Goal: Task Accomplishment & Management: Manage account settings

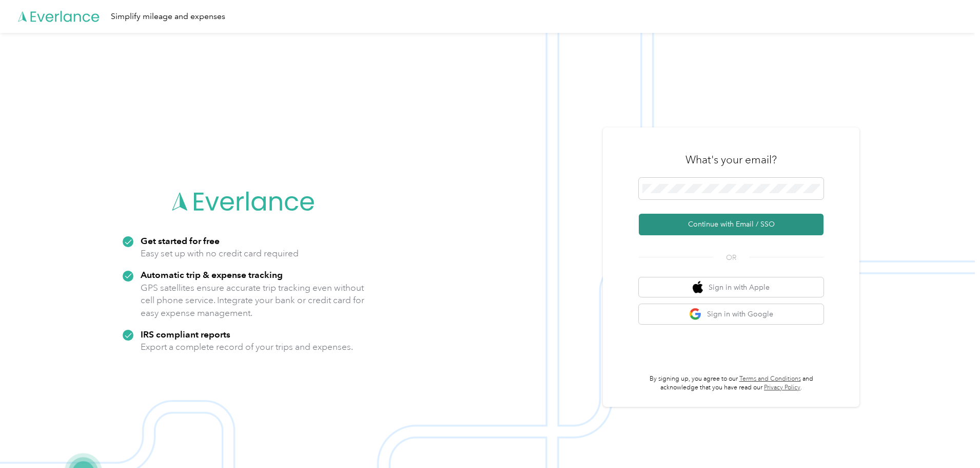
click at [694, 228] on button "Continue with Email / SSO" at bounding box center [731, 225] width 185 height 22
click at [677, 218] on button "Continue with Email / SSO" at bounding box center [731, 225] width 185 height 22
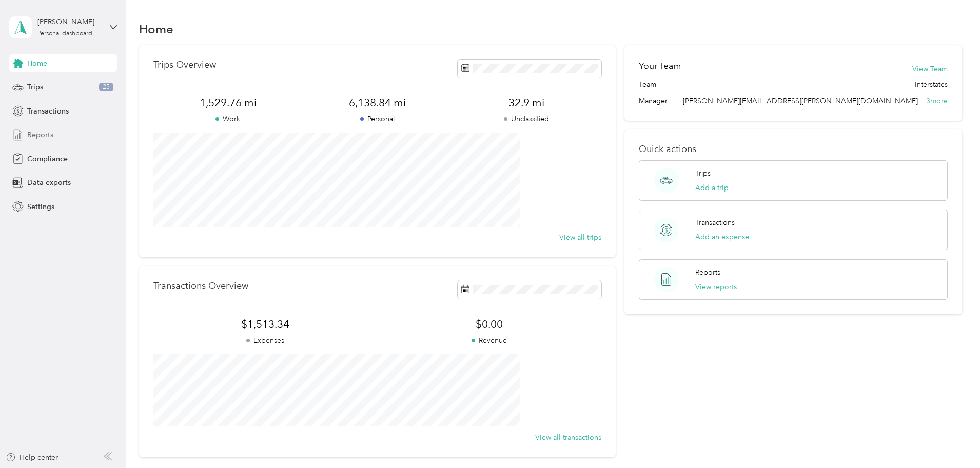
click at [43, 132] on span "Reports" at bounding box center [40, 134] width 26 height 11
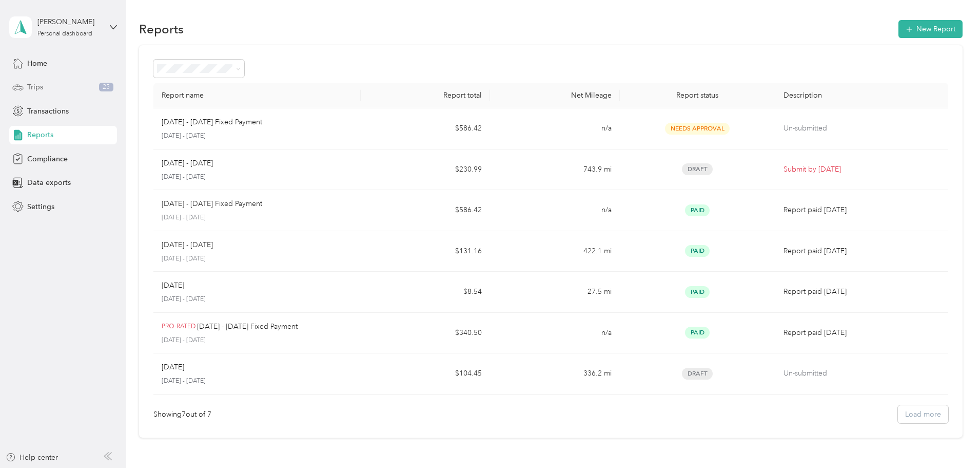
click at [57, 91] on div "Trips 25" at bounding box center [63, 87] width 108 height 18
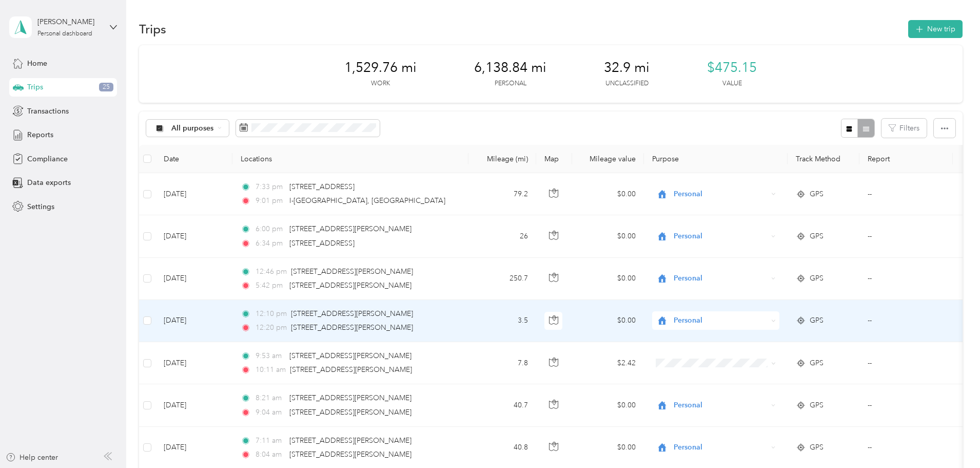
scroll to position [51, 0]
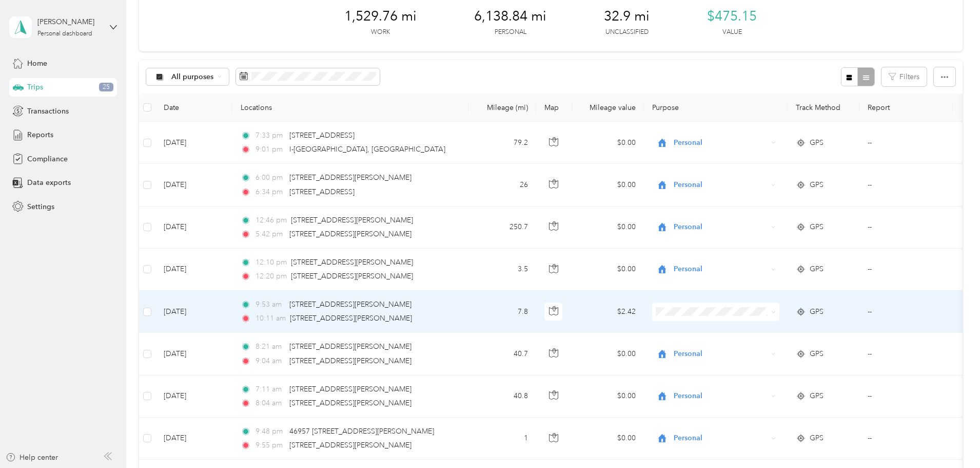
click at [776, 311] on icon at bounding box center [773, 312] width 5 height 5
click at [828, 345] on span "Personal" at bounding box center [793, 348] width 95 height 11
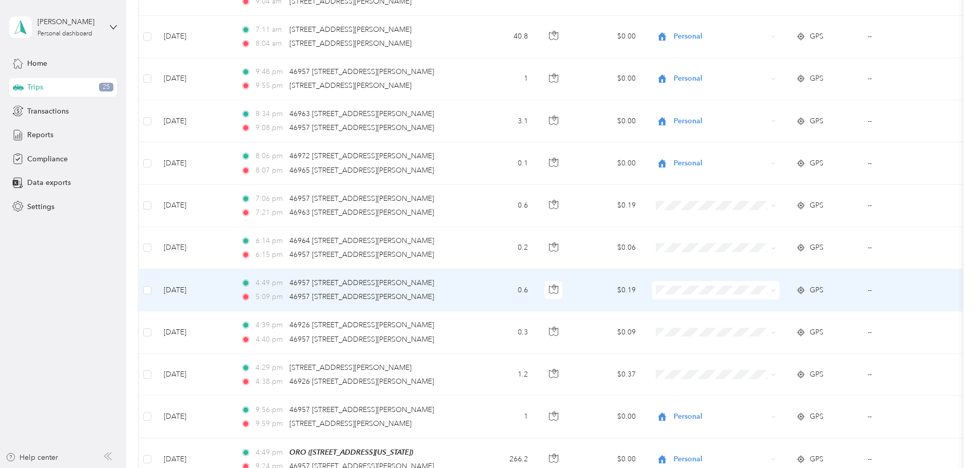
scroll to position [462, 0]
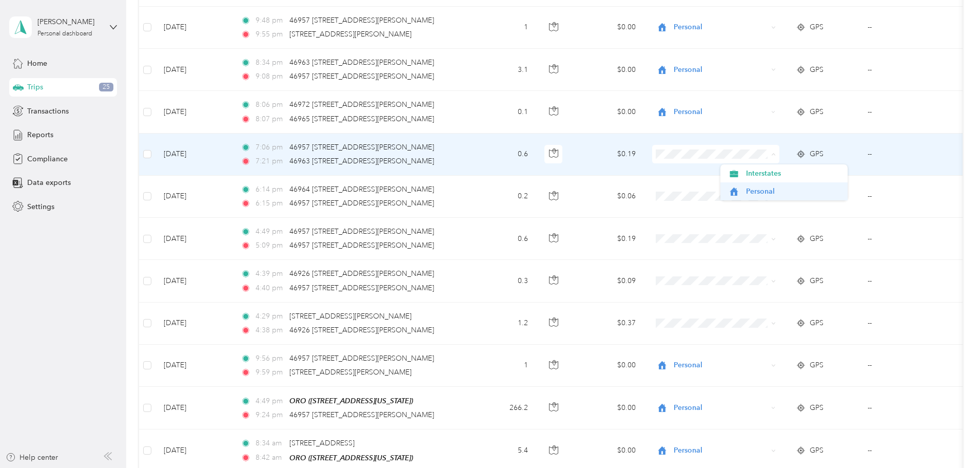
click at [772, 190] on span "Personal" at bounding box center [793, 191] width 95 height 11
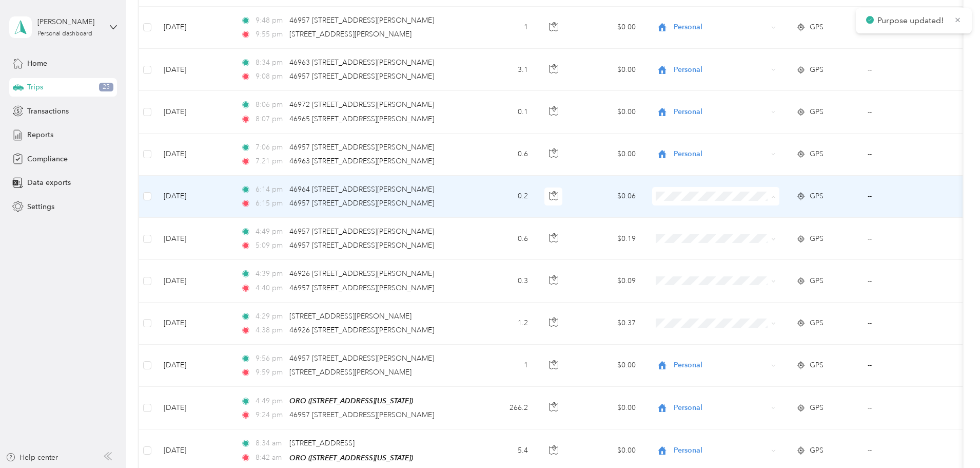
click at [762, 230] on span "Personal" at bounding box center [793, 233] width 95 height 11
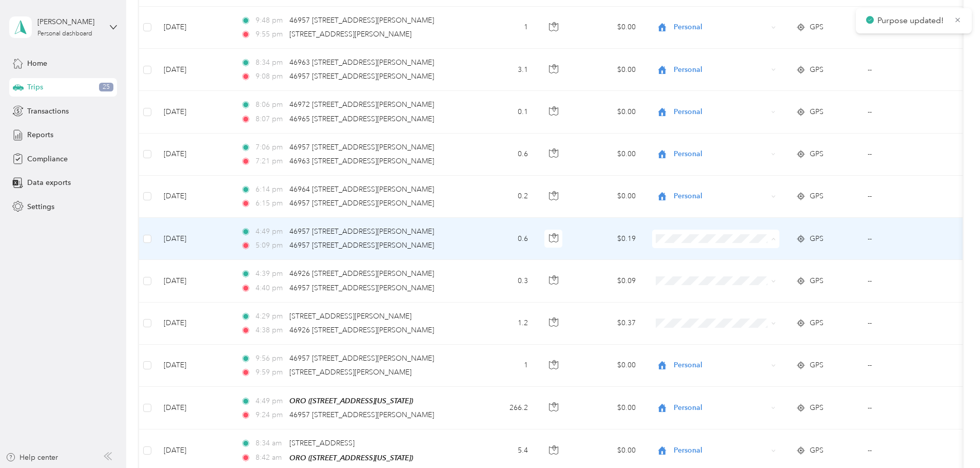
click at [763, 274] on span "Personal" at bounding box center [793, 276] width 95 height 11
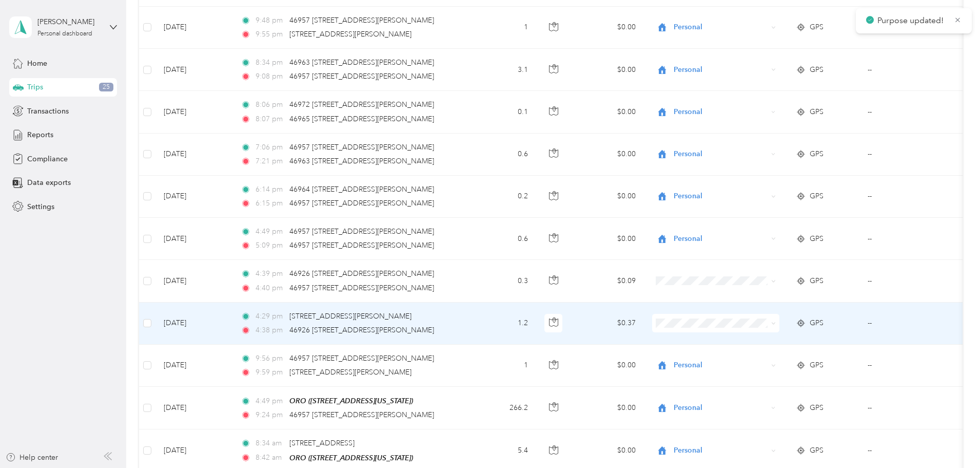
click at [765, 360] on span "Personal" at bounding box center [793, 360] width 95 height 11
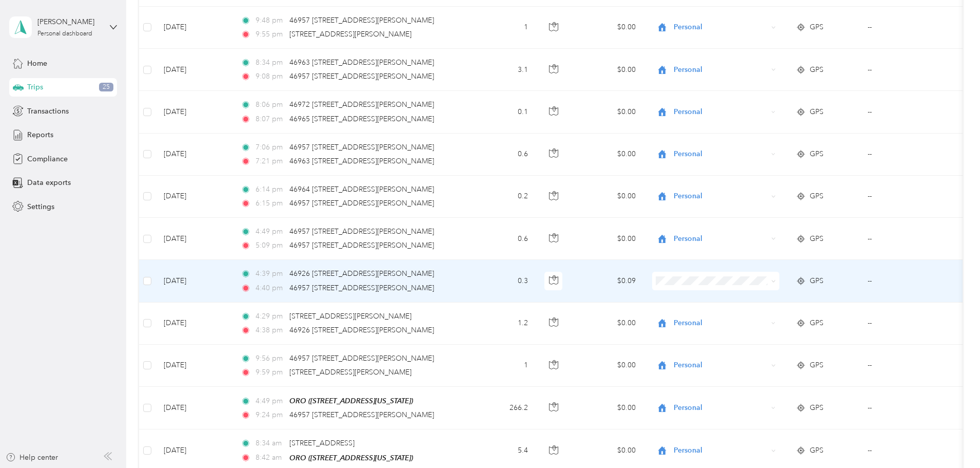
click at [761, 315] on span "Personal" at bounding box center [793, 318] width 95 height 11
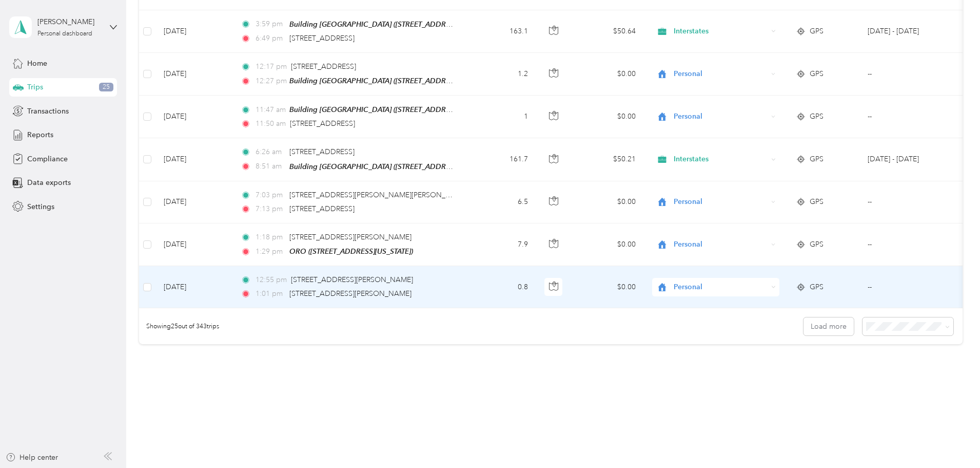
scroll to position [873, 0]
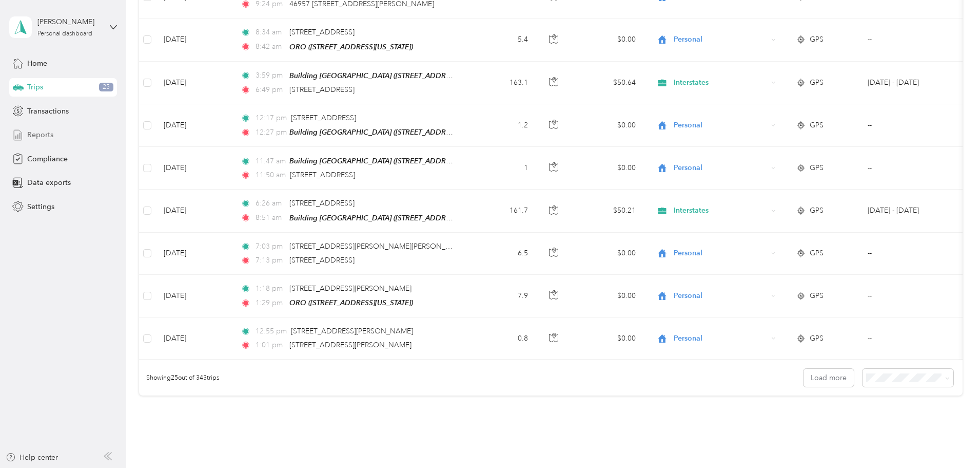
click at [53, 133] on div "Reports" at bounding box center [63, 135] width 108 height 18
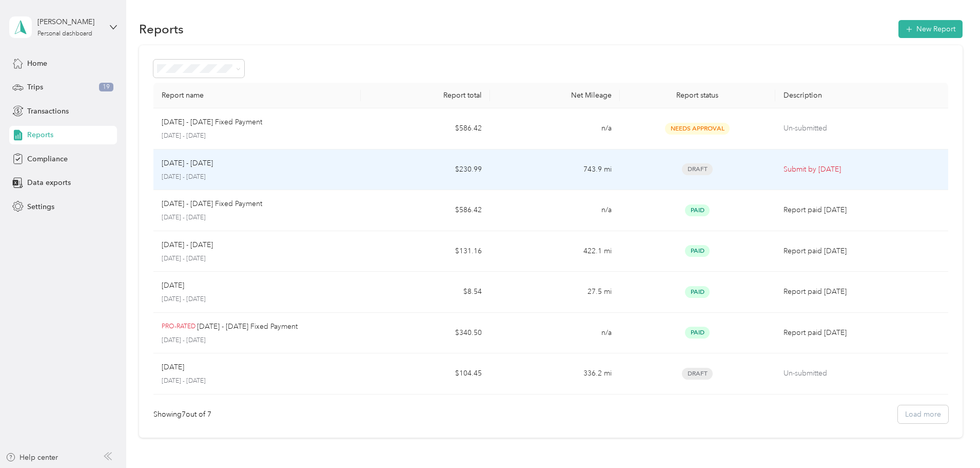
click at [353, 179] on p "[DATE] - [DATE]" at bounding box center [257, 176] width 191 height 9
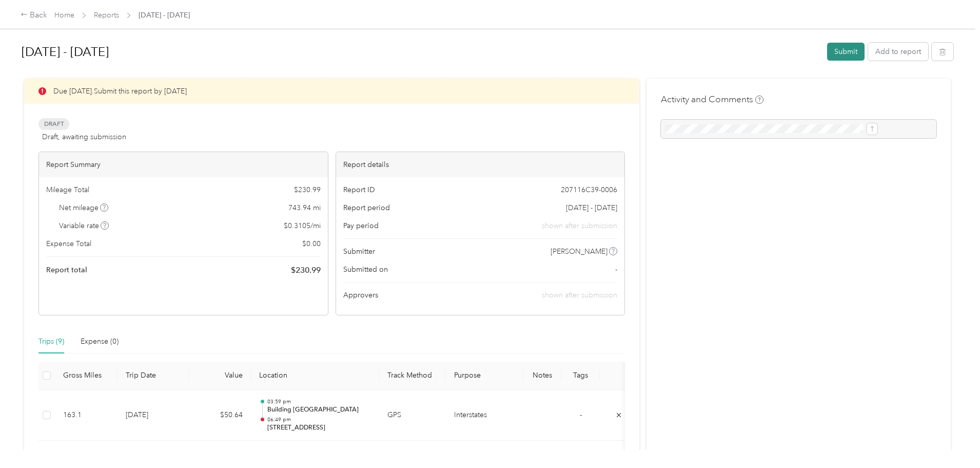
click at [827, 55] on button "Submit" at bounding box center [845, 52] width 37 height 18
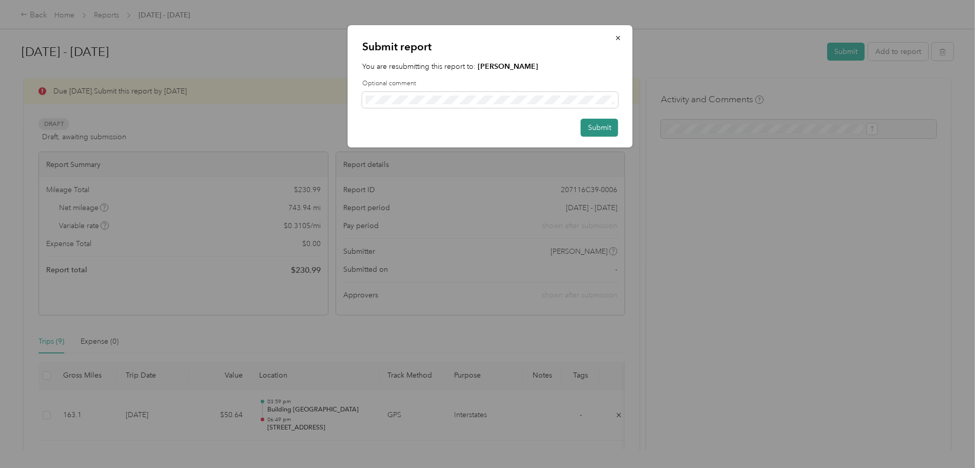
click at [604, 131] on button "Submit" at bounding box center [599, 128] width 37 height 18
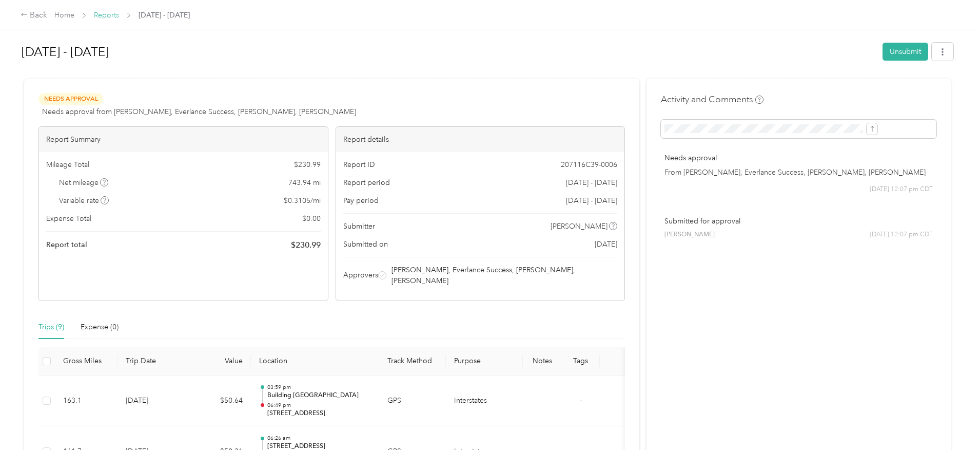
click at [119, 15] on link "Reports" at bounding box center [106, 15] width 25 height 9
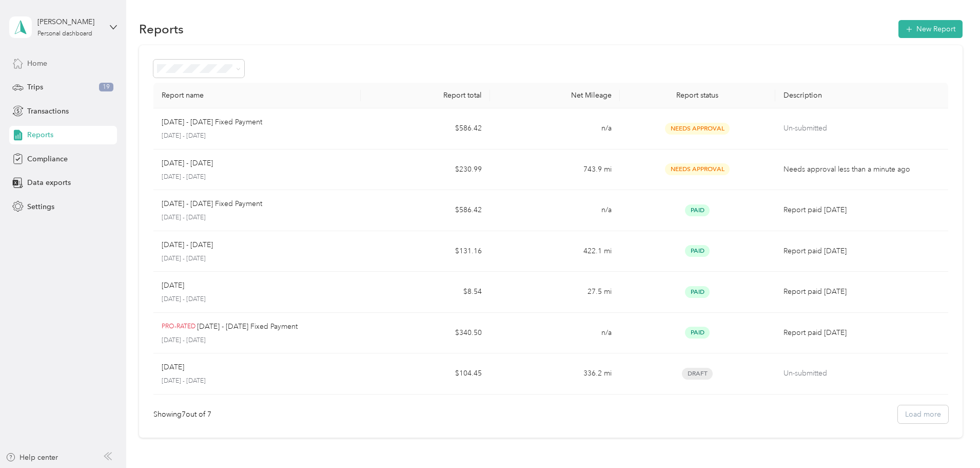
click at [36, 60] on span "Home" at bounding box center [37, 63] width 20 height 11
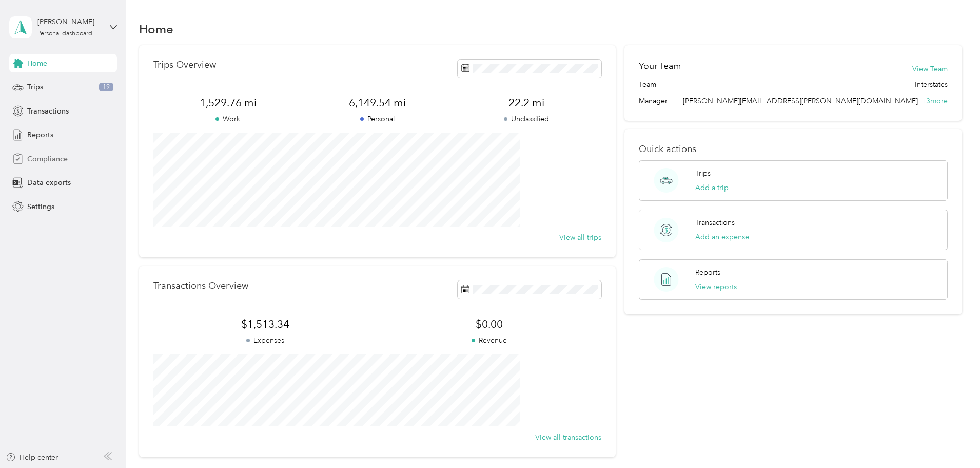
click at [50, 157] on span "Compliance" at bounding box center [47, 158] width 41 height 11
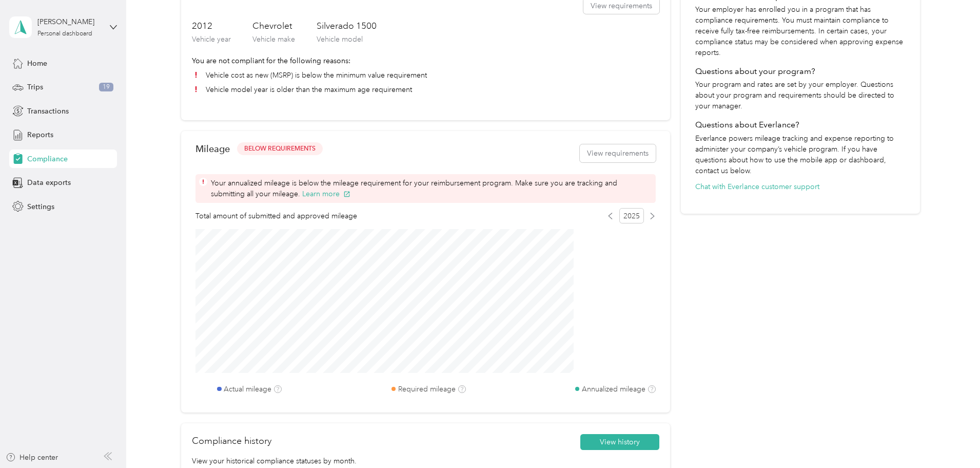
scroll to position [257, 0]
